Goal: Information Seeking & Learning: Learn about a topic

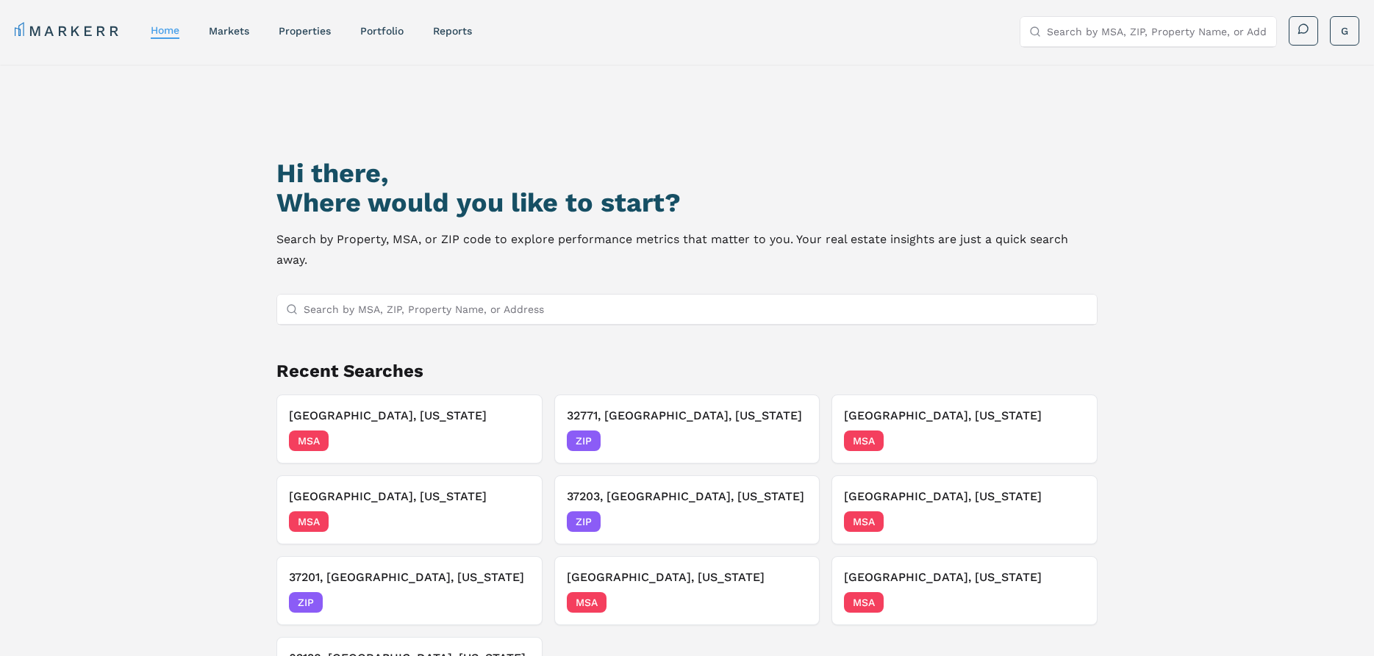
click at [419, 295] on input "Search by MSA, ZIP, Property Name, or Address" at bounding box center [696, 309] width 784 height 29
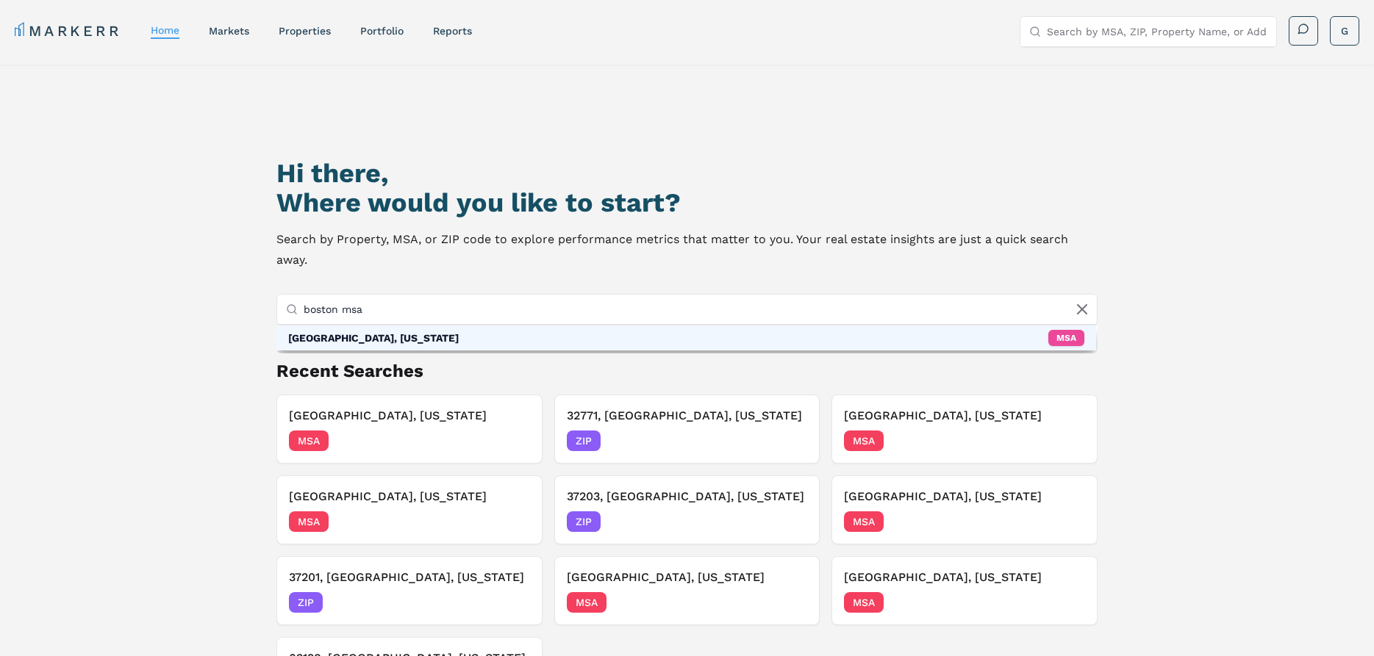
type input "boston msa"
click at [406, 331] on div "[GEOGRAPHIC_DATA], [US_STATE]" at bounding box center [373, 338] width 171 height 15
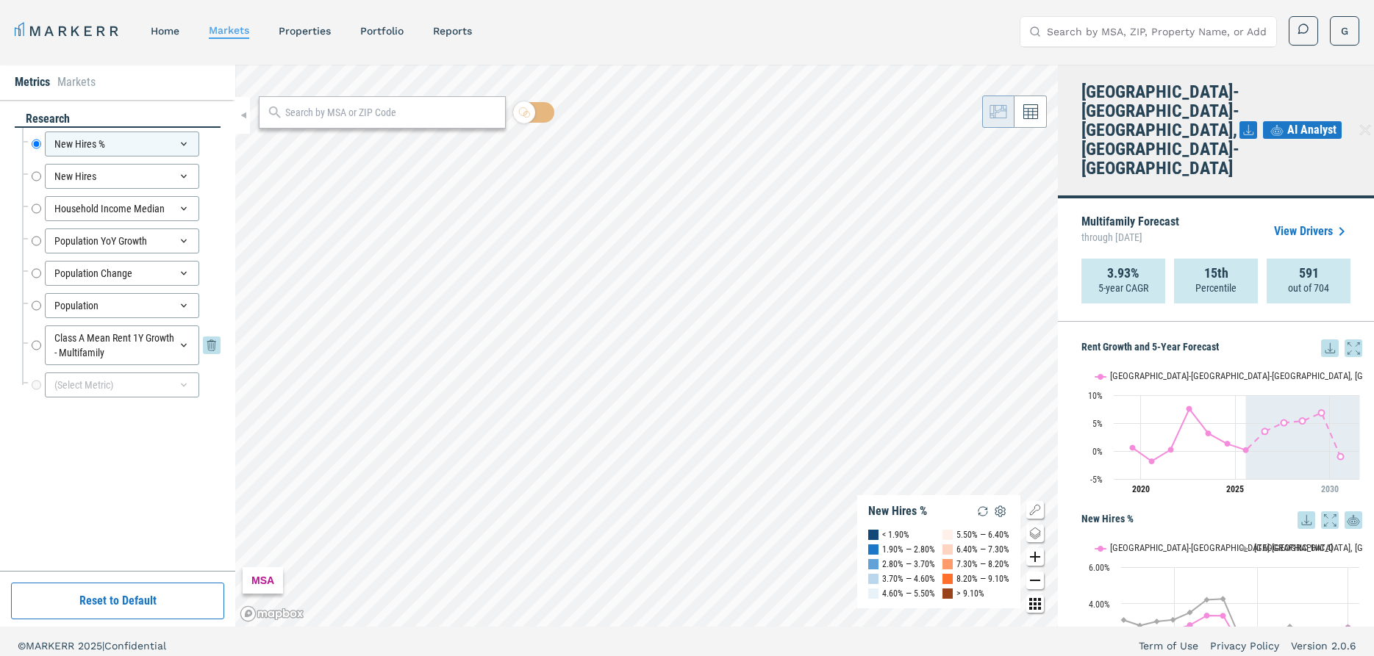
click at [41, 345] on input "Class A Mean Rent 1Y Growth - Multifamily" at bounding box center [37, 346] width 10 height 40
radio input "false"
radio input "true"
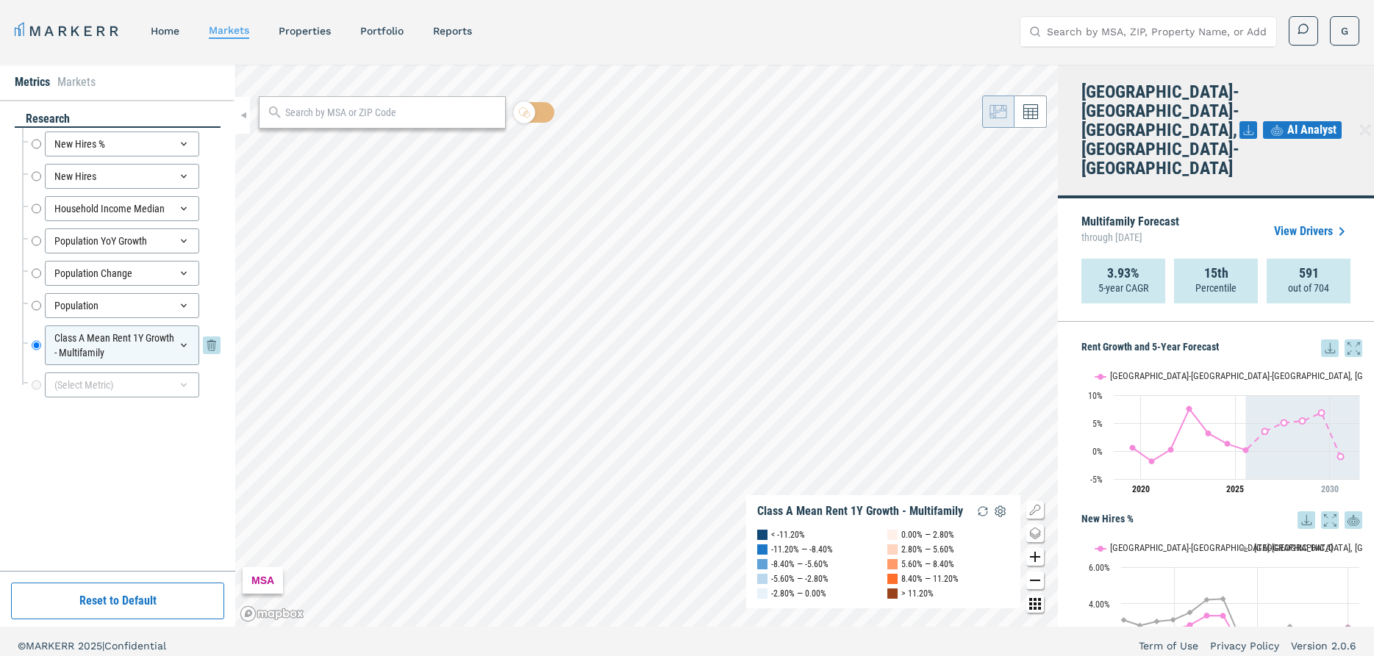
click at [168, 351] on div "Class A Mean Rent 1Y Growth - Multifamily" at bounding box center [122, 346] width 154 height 40
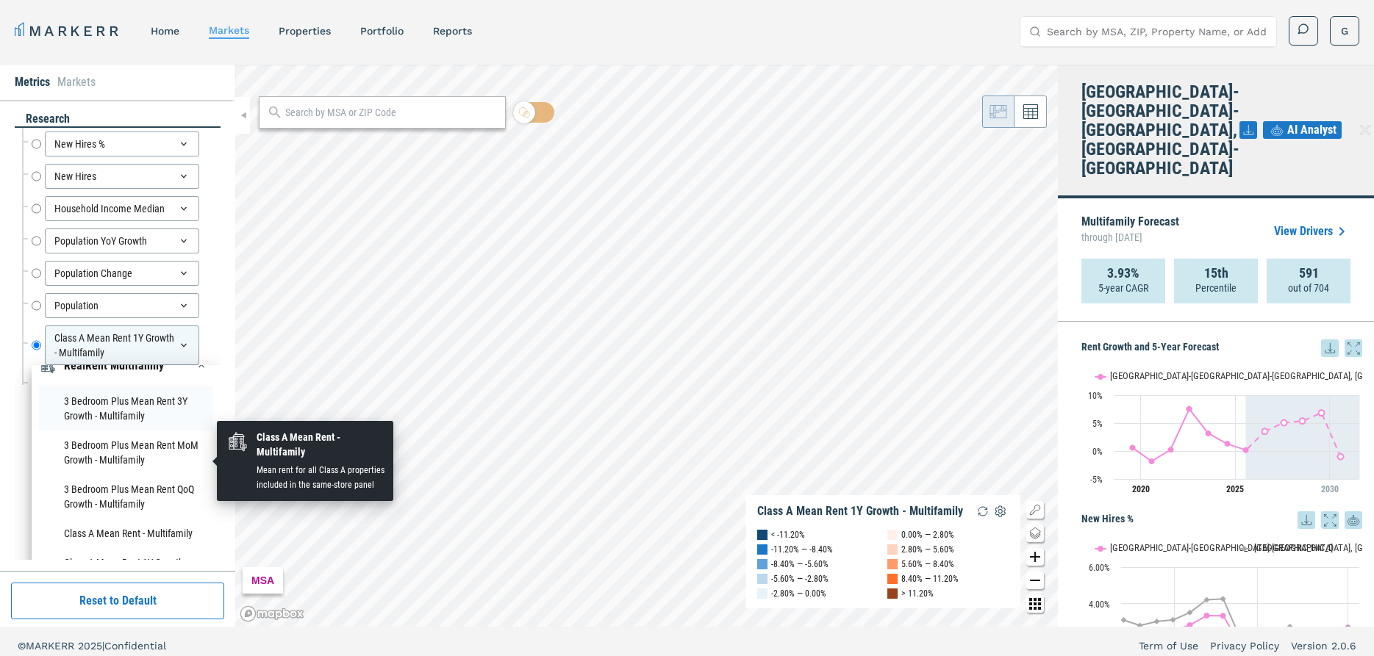
scroll to position [212, 0]
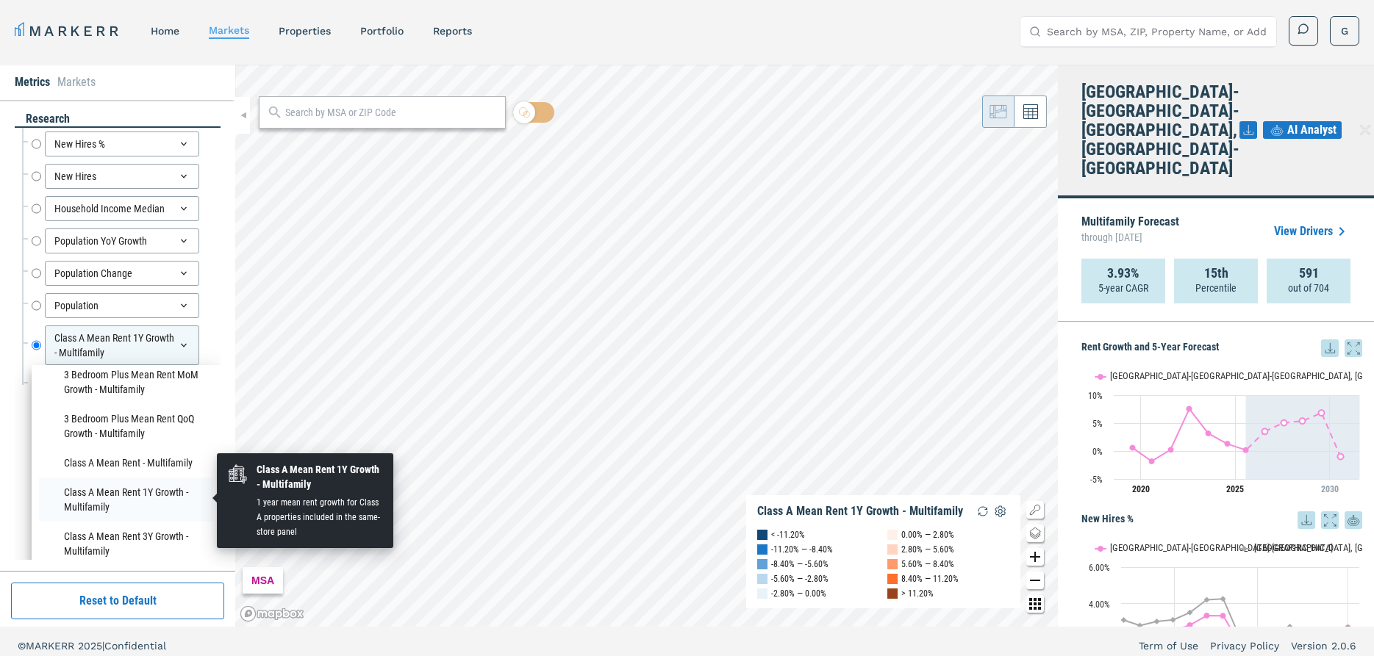
click at [151, 492] on li "Class A Mean Rent 1Y Growth - Multifamily" at bounding box center [126, 500] width 174 height 44
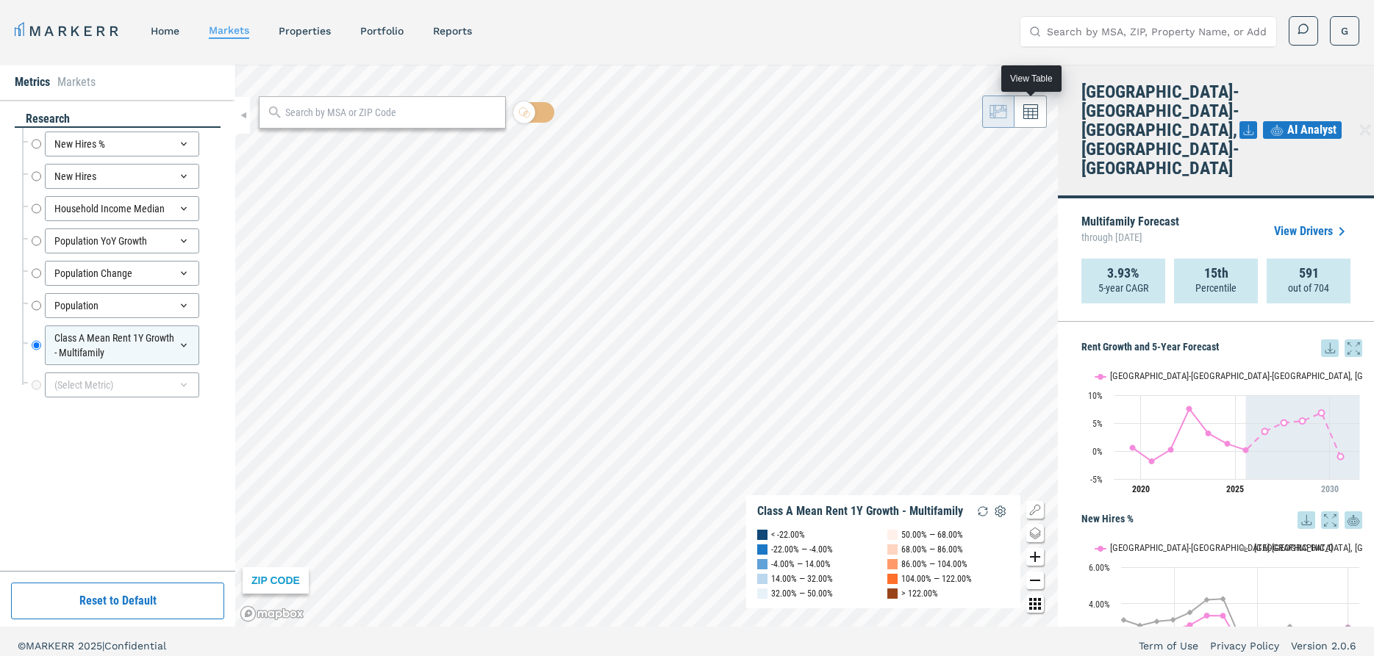
click at [1036, 121] on button at bounding box center [1030, 112] width 32 height 32
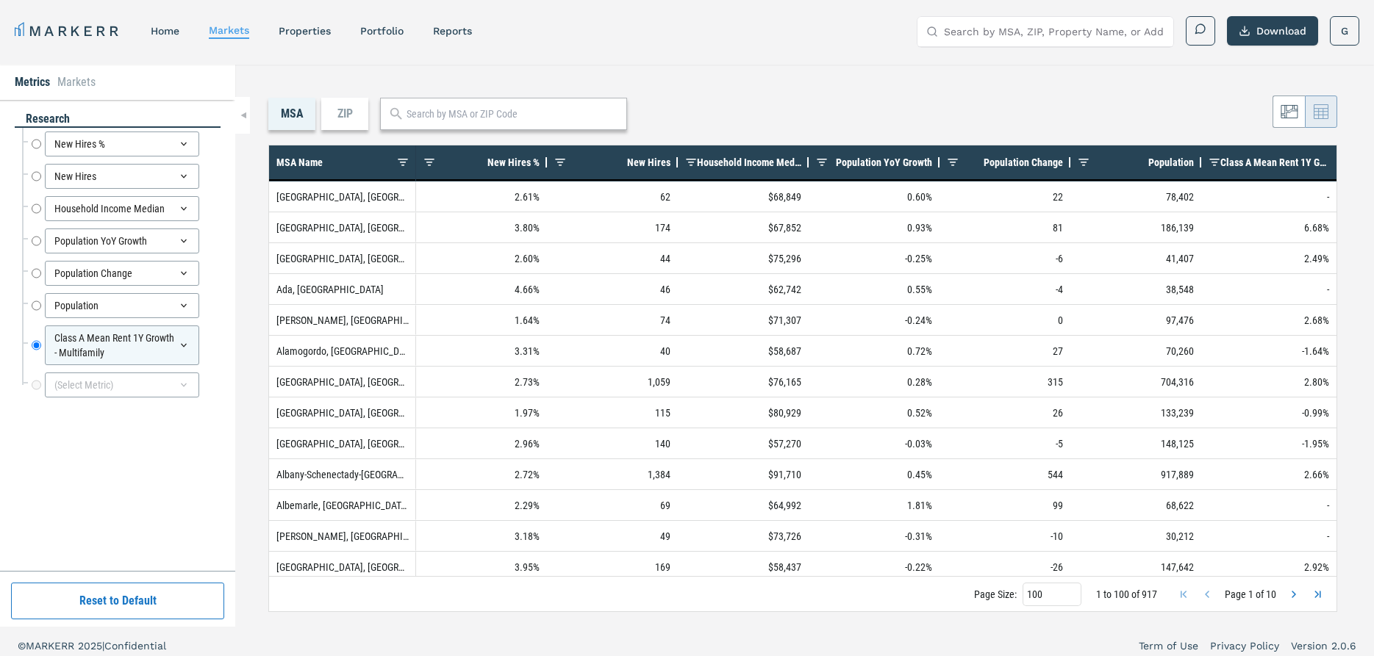
click at [362, 106] on div "ZIP" at bounding box center [344, 114] width 47 height 32
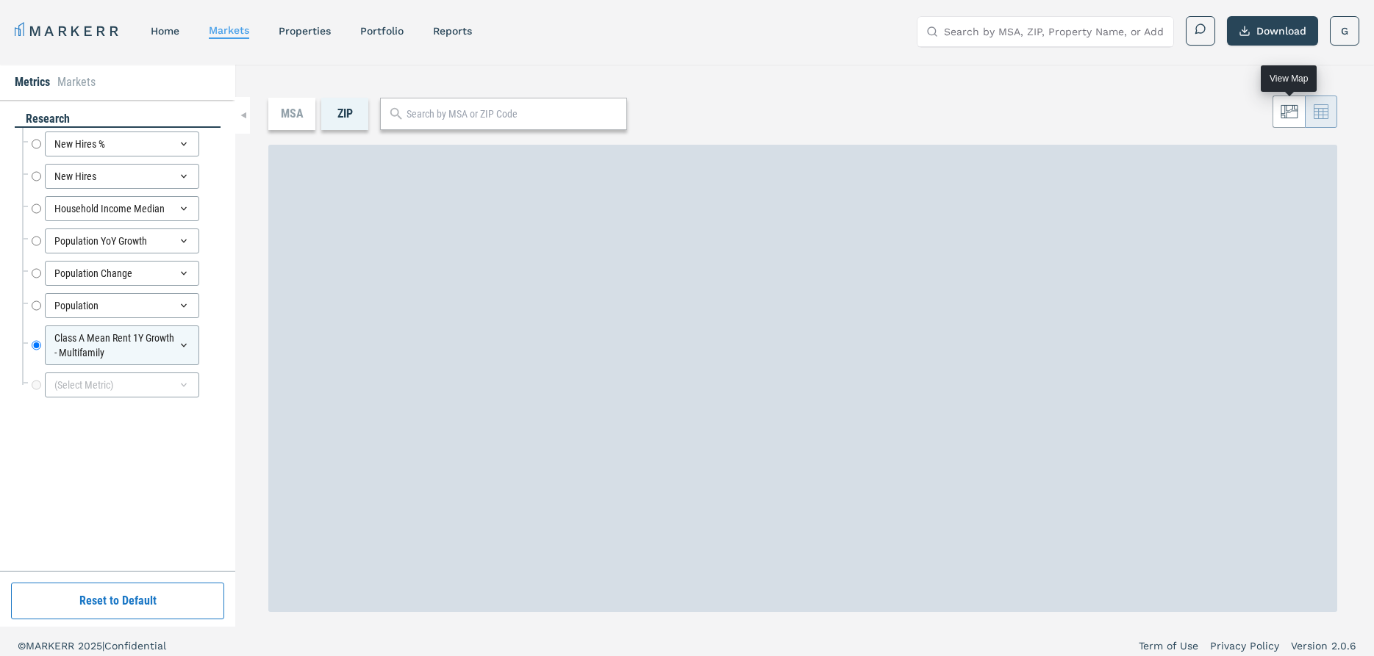
click at [1289, 111] on icon at bounding box center [1288, 111] width 16 height 12
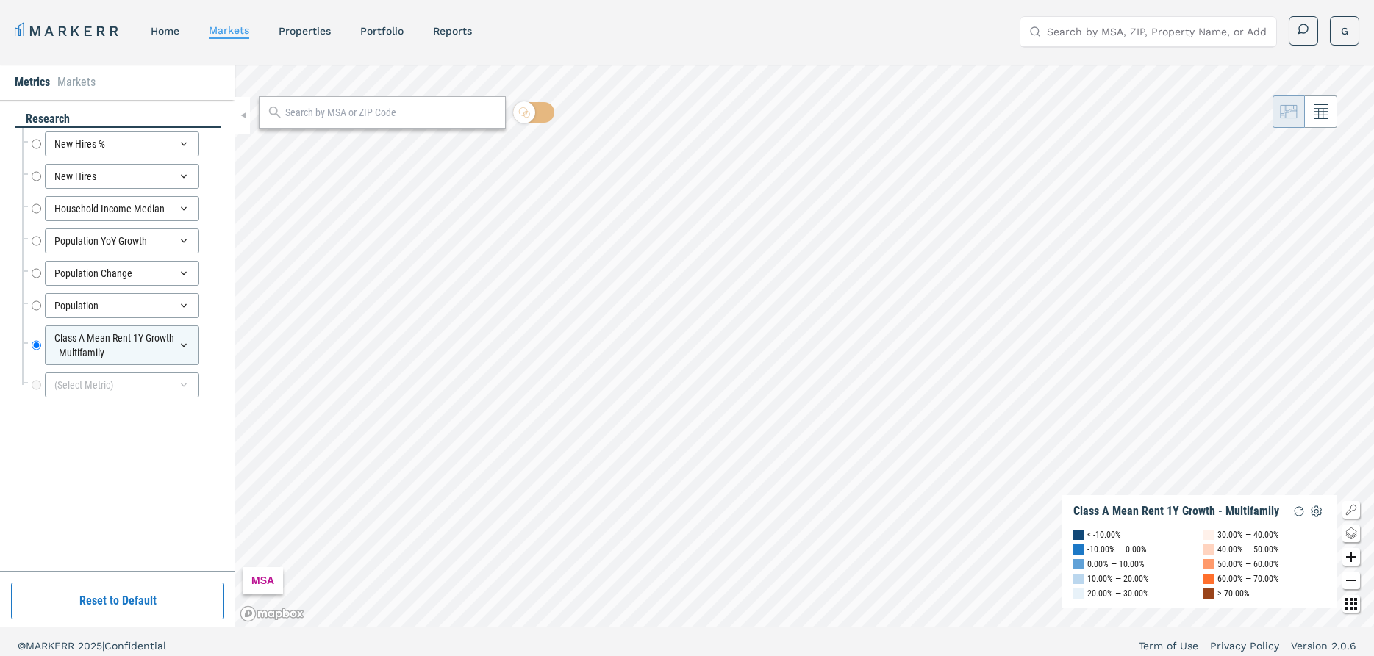
click at [327, 109] on input "text" at bounding box center [391, 112] width 212 height 15
type input "plymouth ma"
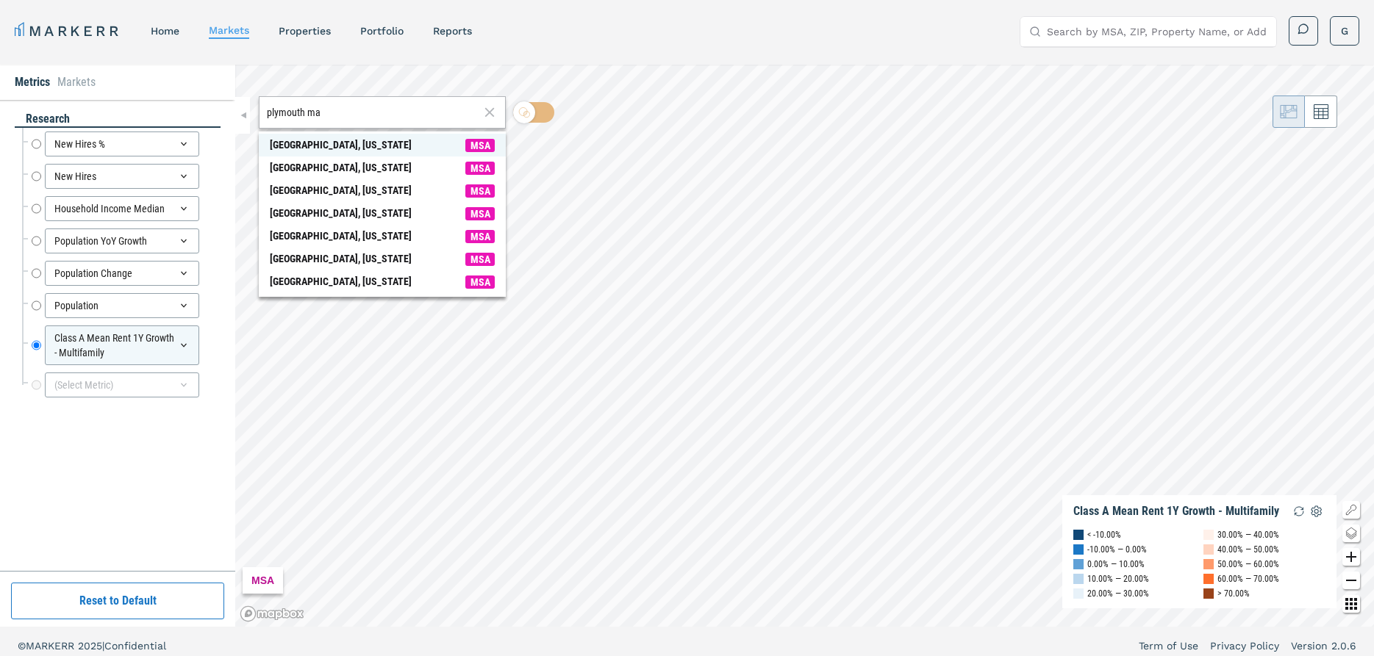
click at [360, 139] on div "[GEOGRAPHIC_DATA], [US_STATE]" at bounding box center [341, 144] width 142 height 15
